Goal: Transaction & Acquisition: Obtain resource

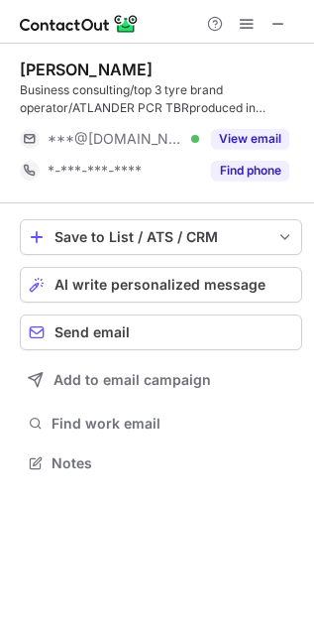
scroll to position [449, 314]
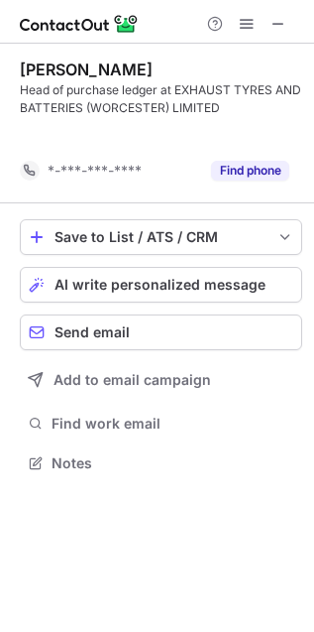
scroll to position [417, 314]
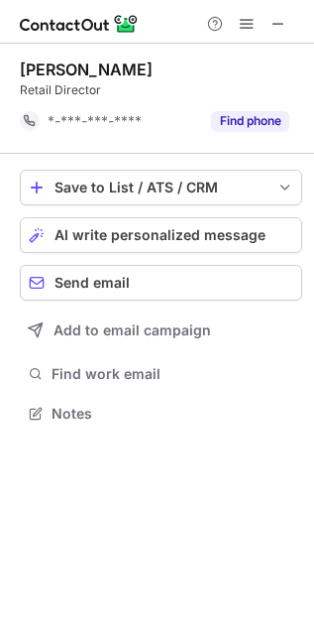
scroll to position [399, 314]
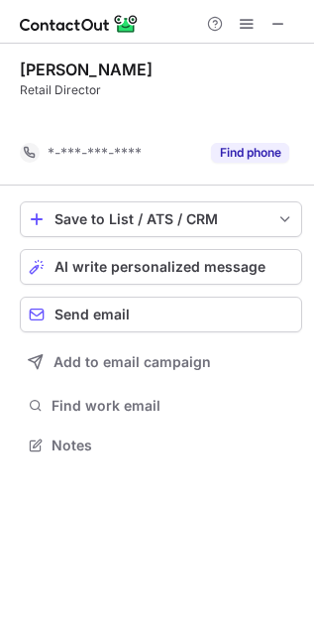
scroll to position [399, 314]
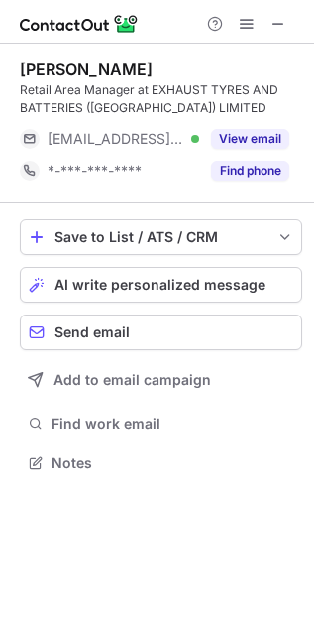
scroll to position [449, 314]
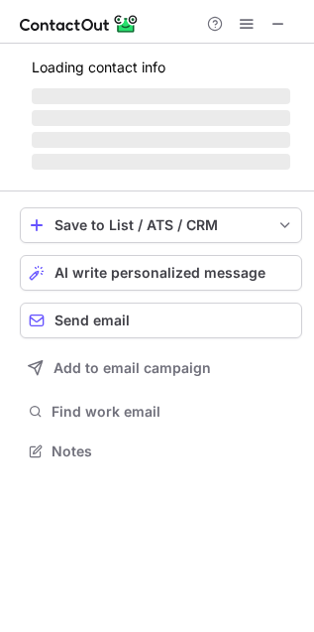
scroll to position [449, 314]
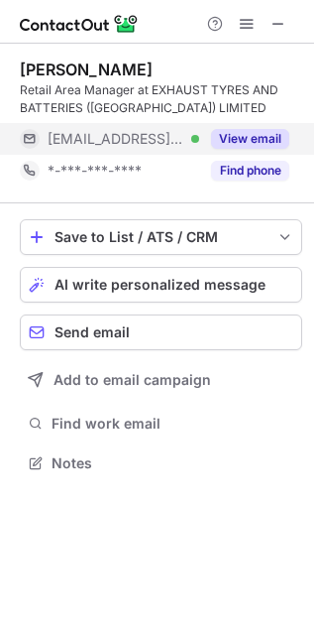
click at [234, 144] on button "View email" at bounding box center [250, 139] width 78 height 20
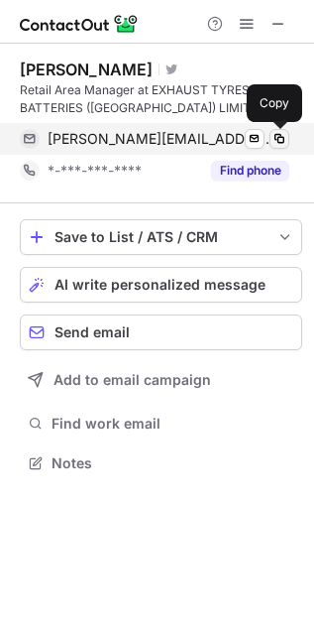
click at [273, 145] on span at bounding box center [280, 139] width 16 height 16
